Goal: Information Seeking & Learning: Learn about a topic

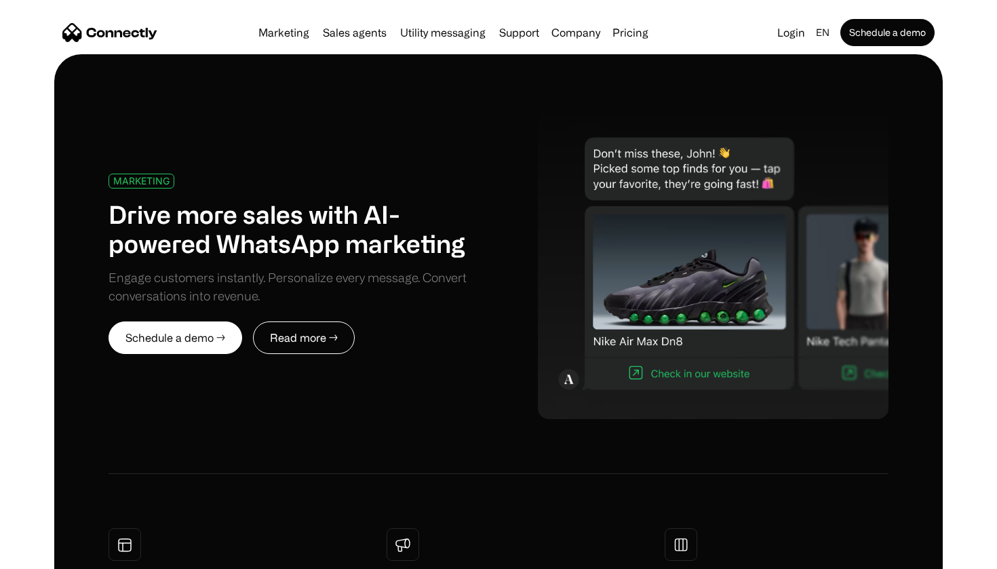
scroll to position [473, 0]
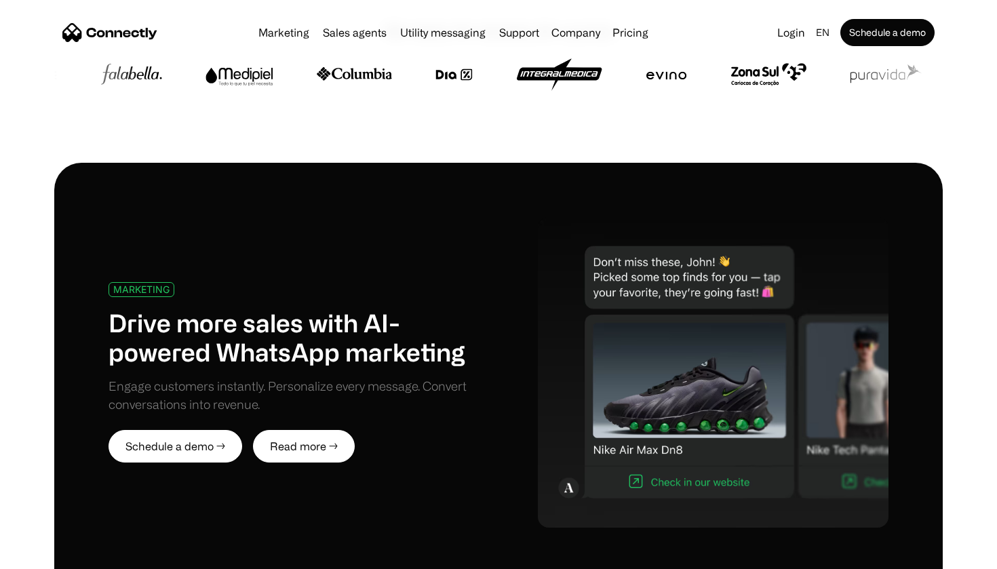
click at [274, 454] on link "Read more →" at bounding box center [304, 446] width 102 height 33
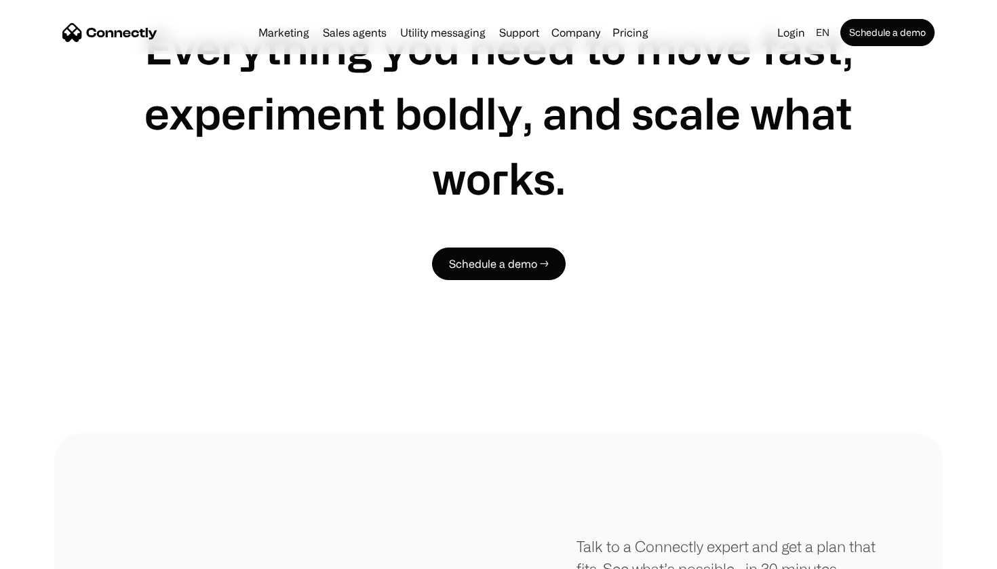
scroll to position [3925, 0]
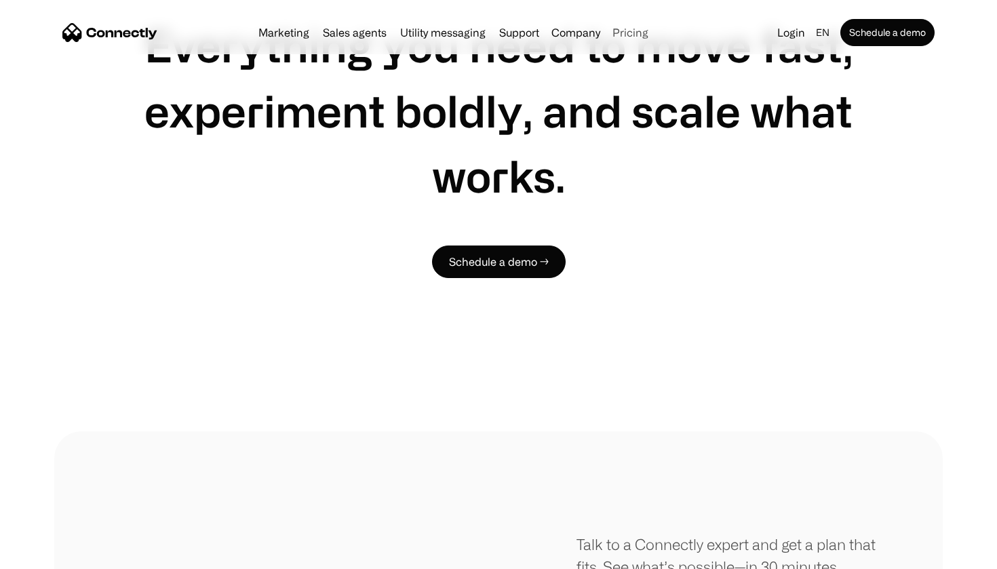
click at [609, 35] on link "Pricing" at bounding box center [630, 32] width 47 height 11
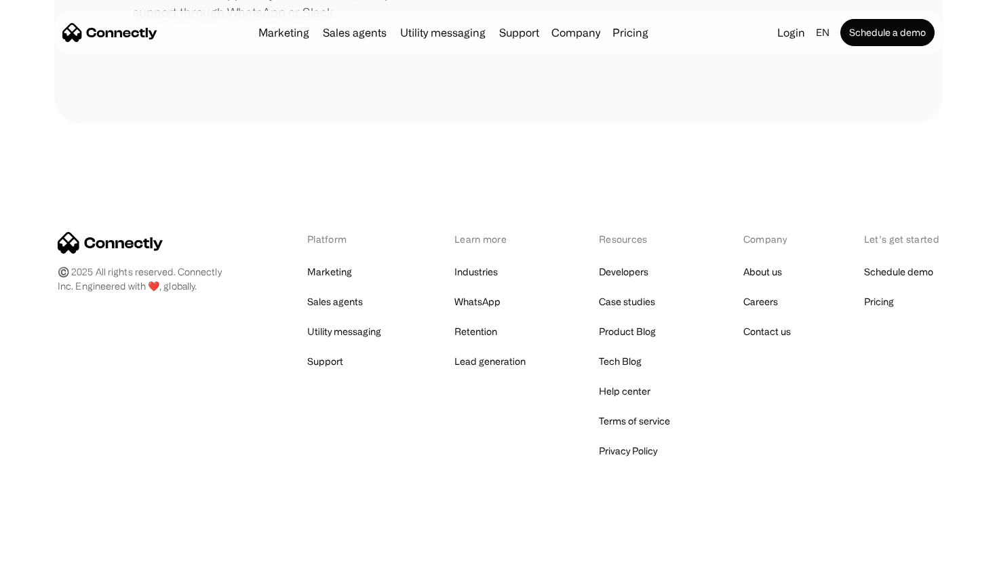
scroll to position [672, 0]
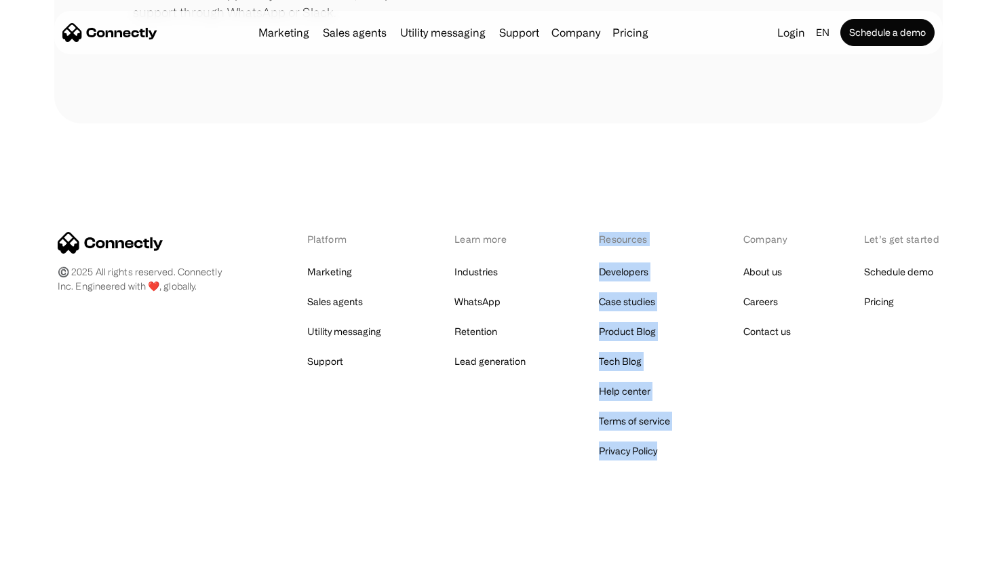
drag, startPoint x: 679, startPoint y: 510, endPoint x: 596, endPoint y: 233, distance: 289.0
click at [596, 233] on div "©️ 2025 All rights reserved. Connectly Inc. Engineered with ❤️, globally. Platf…" at bounding box center [498, 346] width 889 height 446
click at [596, 233] on div "Platform Marketing Sales agents Utility messaging Support Learn more Industries…" at bounding box center [499, 346] width 882 height 229
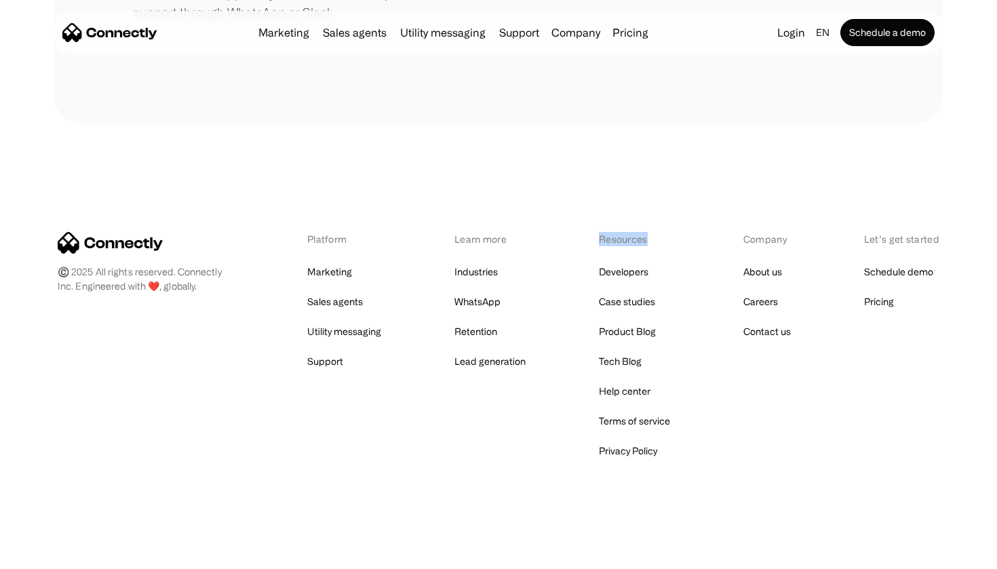
click at [596, 233] on div "Platform Marketing Sales agents Utility messaging Support Learn more Industries…" at bounding box center [499, 346] width 882 height 229
click at [603, 235] on div "Resources" at bounding box center [634, 239] width 71 height 14
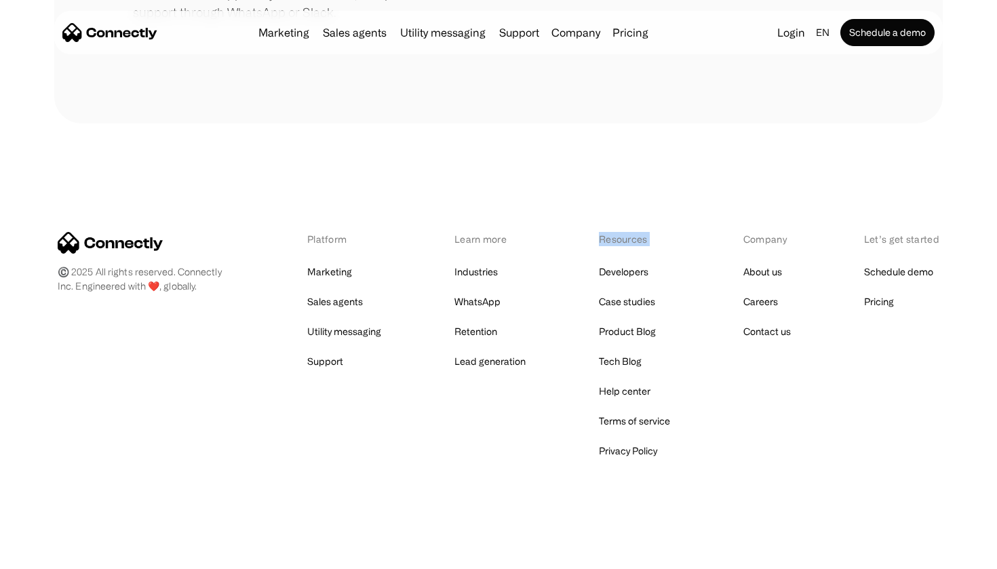
click at [603, 235] on div "Resources" at bounding box center [634, 239] width 71 height 14
click at [774, 241] on div "Company" at bounding box center [767, 239] width 47 height 14
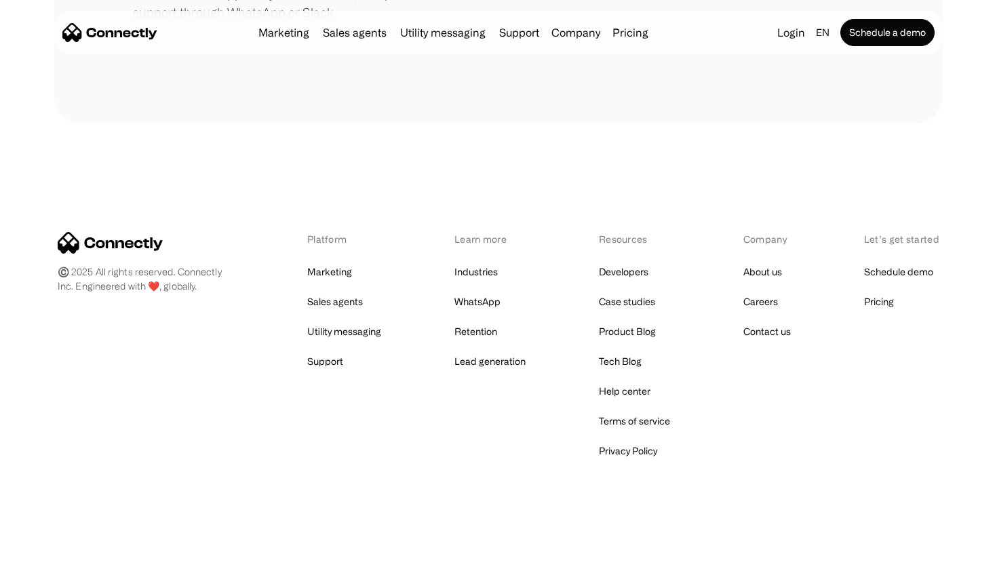
click at [319, 240] on div "Platform" at bounding box center [344, 239] width 74 height 14
click at [627, 240] on div "Resources" at bounding box center [634, 239] width 71 height 14
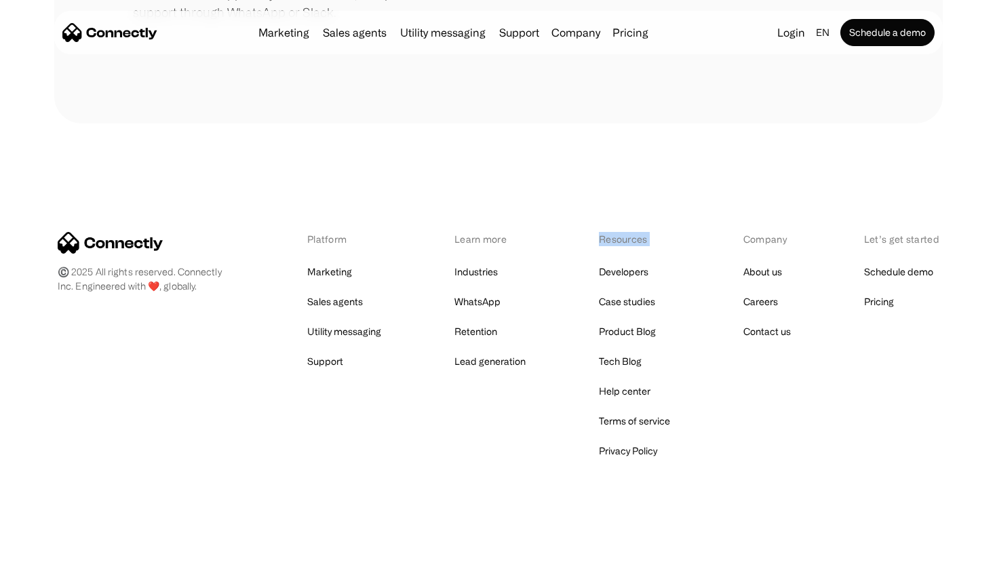
click at [627, 240] on div "Resources" at bounding box center [634, 239] width 71 height 14
click at [892, 242] on div "Let’s get started" at bounding box center [901, 239] width 75 height 14
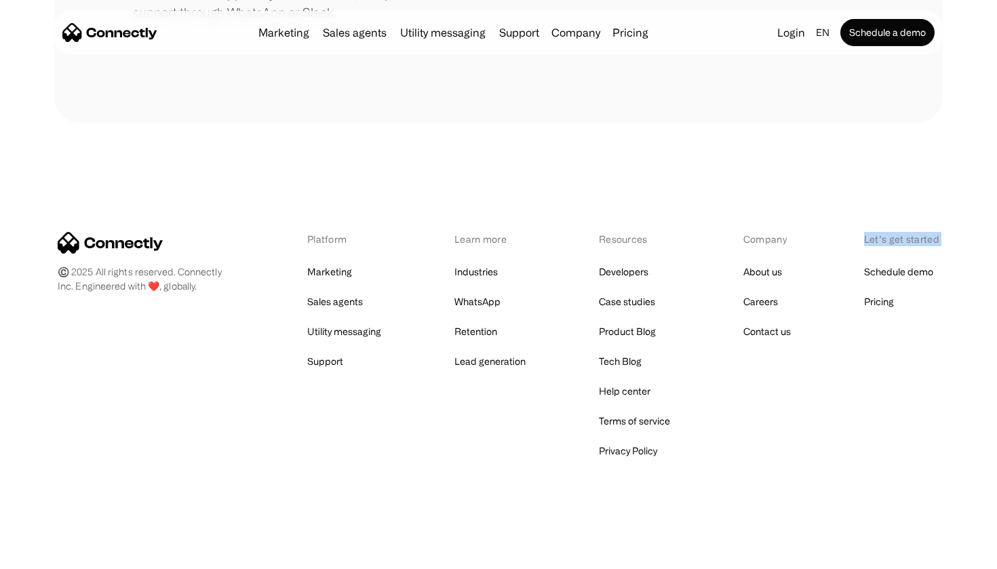
click at [892, 242] on div "Let’s get started" at bounding box center [901, 239] width 75 height 14
click at [331, 242] on div "Platform" at bounding box center [344, 239] width 74 height 14
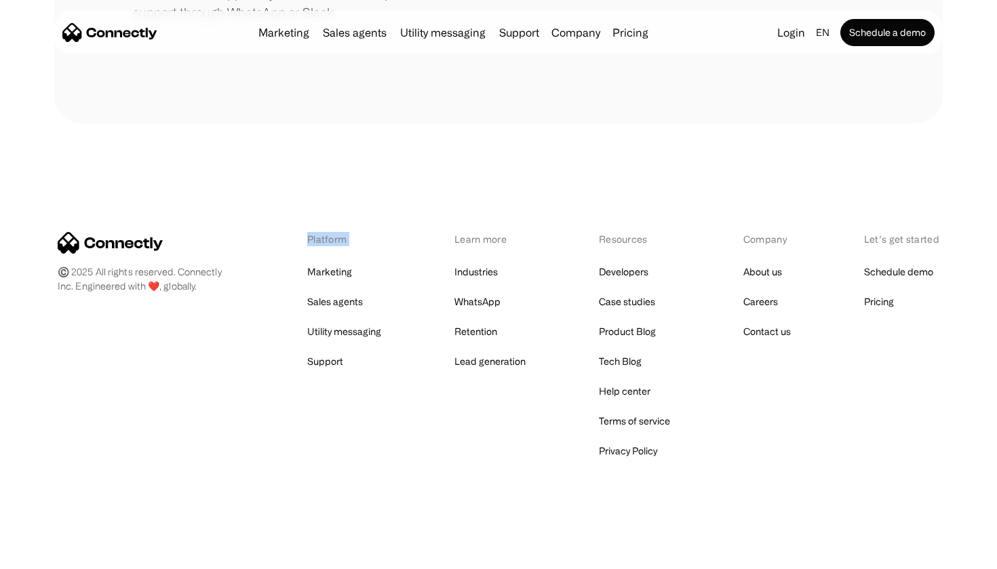
click at [331, 242] on div "Platform" at bounding box center [344, 239] width 74 height 14
click at [473, 236] on div "Learn more" at bounding box center [490, 239] width 71 height 14
click at [623, 306] on link "Case studies" at bounding box center [627, 301] width 56 height 19
